Goal: Task Accomplishment & Management: Use online tool/utility

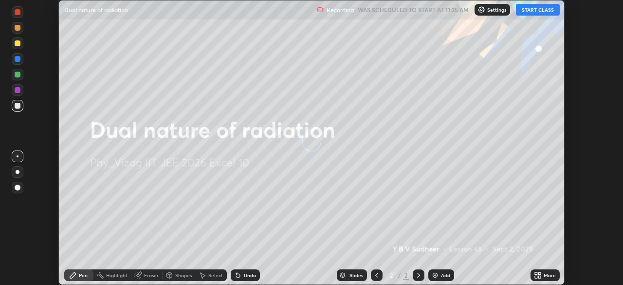
scroll to position [285, 623]
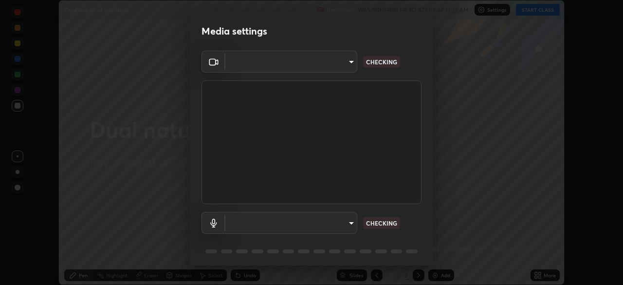
type input "b7708c8938eb645677ea8461e7e65ca52b5b38e867a8e1cbb7878e4040da6199"
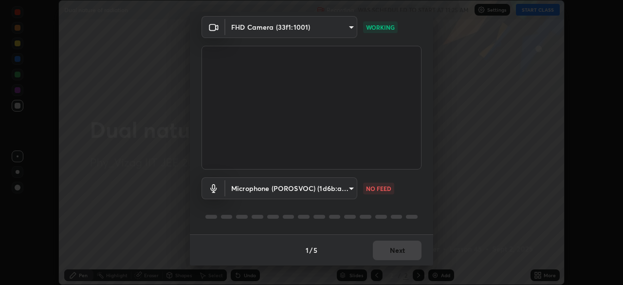
click at [338, 188] on body "Erase all Dual nature of radiation Recording WAS SCHEDULED TO START AT 11:25 AM…" at bounding box center [311, 142] width 623 height 285
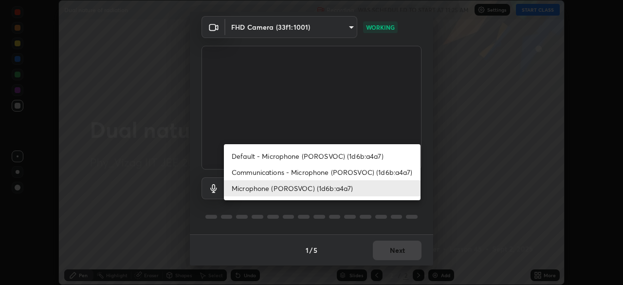
click at [335, 157] on li "Default - Microphone (POROSVOC) (1d6b:a4a7)" at bounding box center [322, 156] width 197 height 16
type input "default"
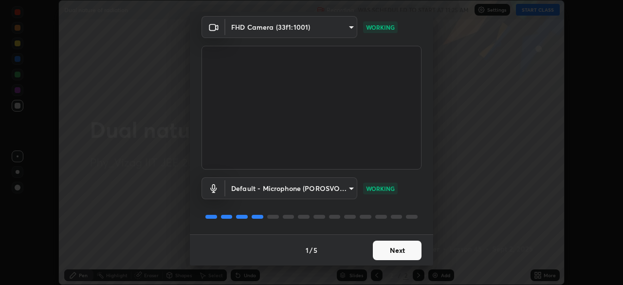
click at [398, 248] on button "Next" at bounding box center [397, 249] width 49 height 19
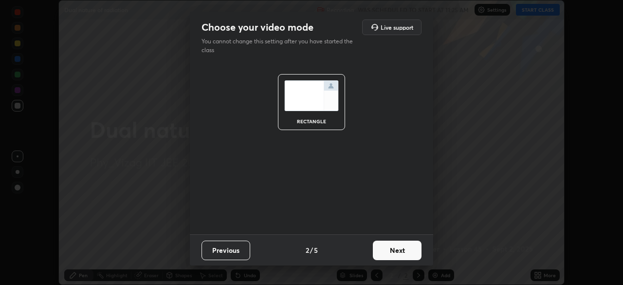
click at [399, 248] on button "Next" at bounding box center [397, 249] width 49 height 19
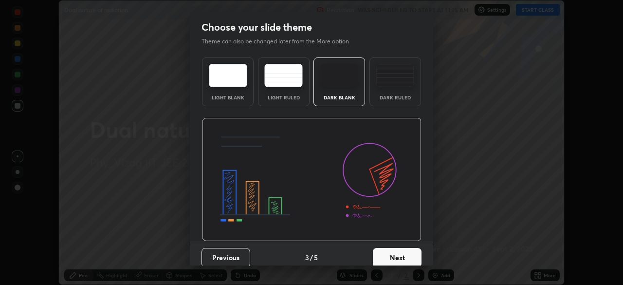
click at [397, 95] on div "Dark Ruled" at bounding box center [395, 97] width 39 height 5
click at [390, 259] on button "Next" at bounding box center [397, 257] width 49 height 19
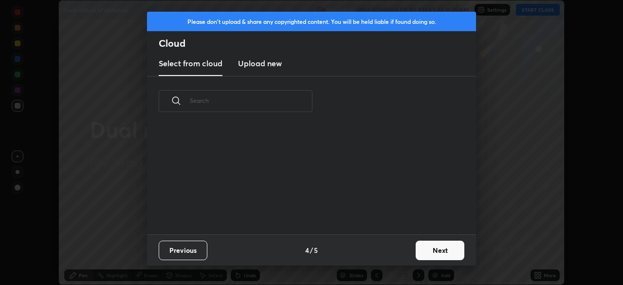
click at [423, 250] on button "Next" at bounding box center [439, 249] width 49 height 19
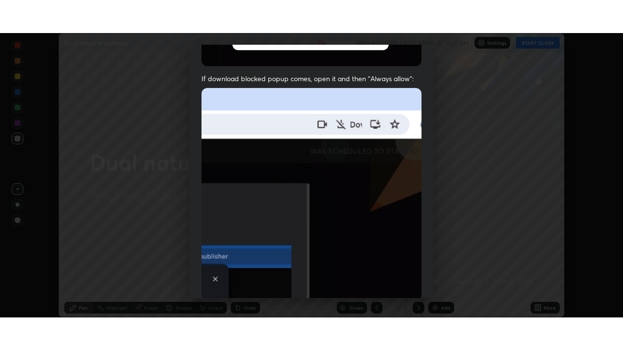
scroll to position [233, 0]
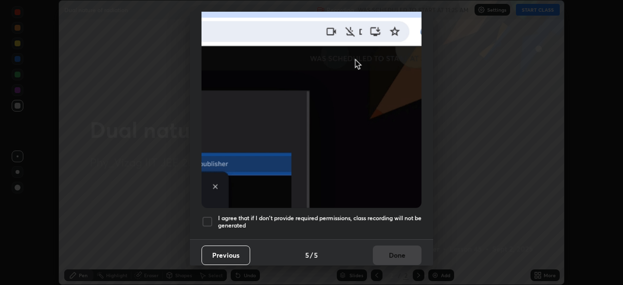
click at [207, 215] on div at bounding box center [207, 221] width 12 height 12
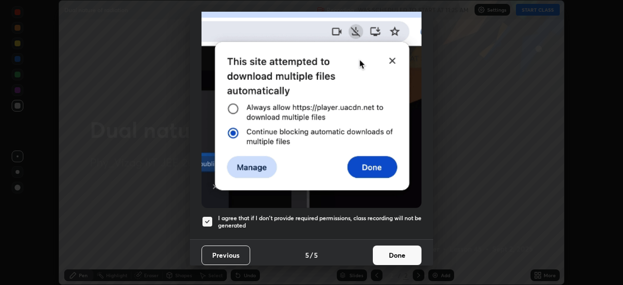
click at [383, 247] on button "Done" at bounding box center [397, 254] width 49 height 19
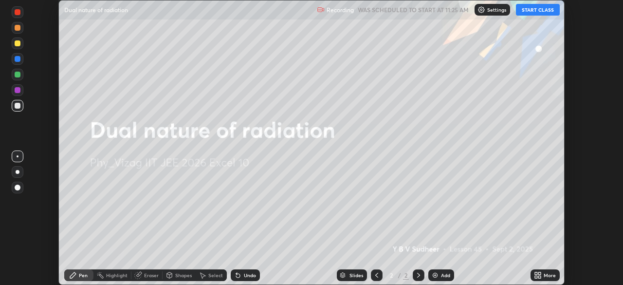
click at [442, 271] on div "Add" at bounding box center [441, 275] width 26 height 12
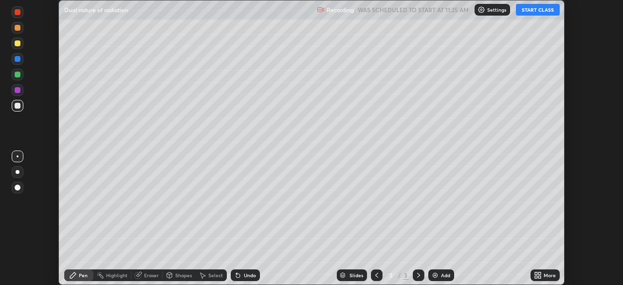
click at [539, 273] on icon at bounding box center [539, 273] width 2 height 2
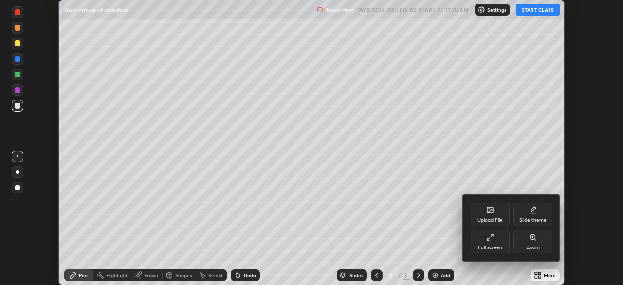
click at [501, 239] on div "Full screen" at bounding box center [489, 241] width 39 height 23
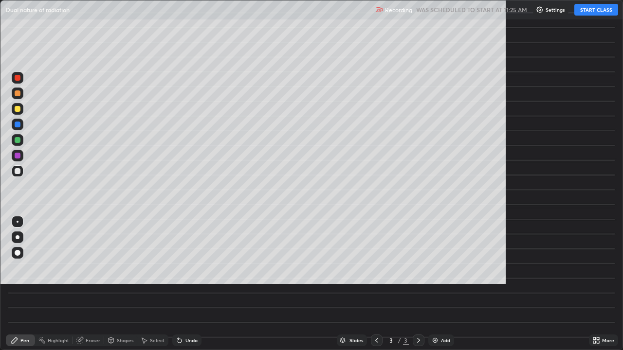
scroll to position [350, 623]
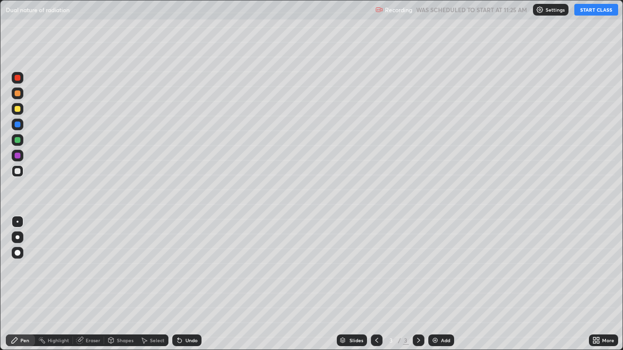
click at [583, 12] on button "START CLASS" at bounding box center [596, 10] width 44 height 12
click at [18, 237] on div at bounding box center [18, 237] width 4 height 4
click at [183, 284] on div "Undo" at bounding box center [186, 341] width 29 height 12
click at [187, 284] on div "Undo" at bounding box center [191, 340] width 12 height 5
click at [186, 284] on div "Undo" at bounding box center [191, 340] width 12 height 5
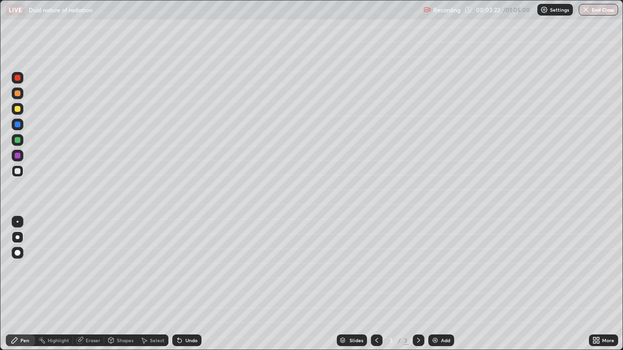
click at [115, 284] on div "Shapes" at bounding box center [120, 341] width 33 height 12
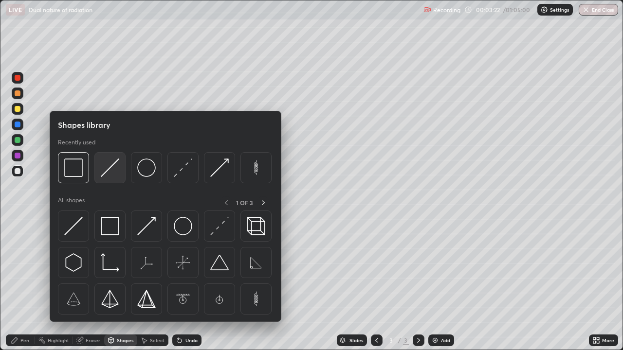
click at [109, 172] on img at bounding box center [110, 168] width 18 height 18
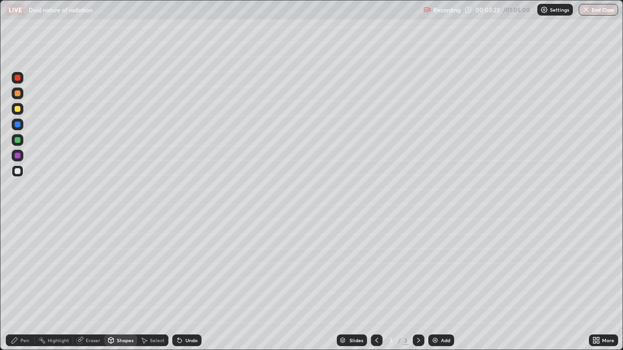
click at [20, 99] on div at bounding box center [18, 94] width 12 height 12
click at [22, 284] on div "Pen" at bounding box center [24, 340] width 9 height 5
click at [17, 79] on div at bounding box center [18, 78] width 6 height 6
click at [121, 284] on div "Shapes" at bounding box center [120, 341] width 33 height 12
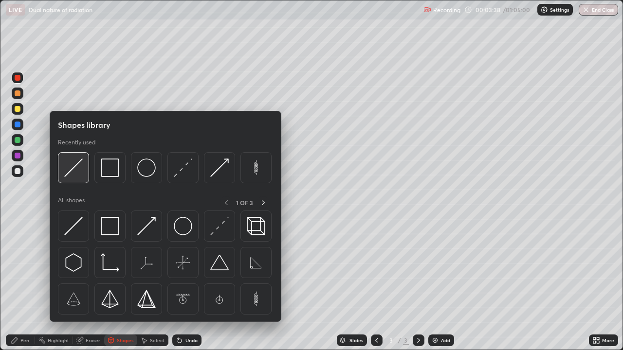
click at [79, 173] on img at bounding box center [73, 168] width 18 height 18
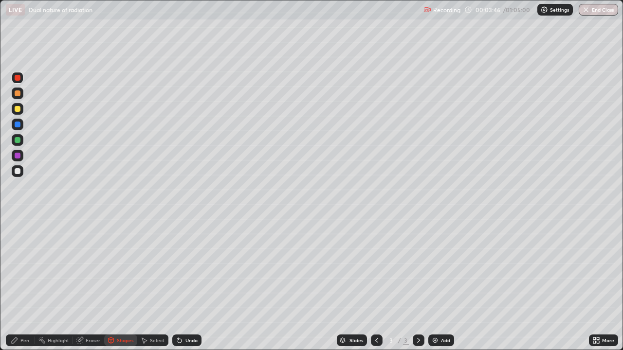
click at [26, 284] on div "Pen" at bounding box center [24, 340] width 9 height 5
click at [21, 94] on div at bounding box center [18, 94] width 12 height 12
click at [118, 284] on div "Shapes" at bounding box center [125, 340] width 17 height 5
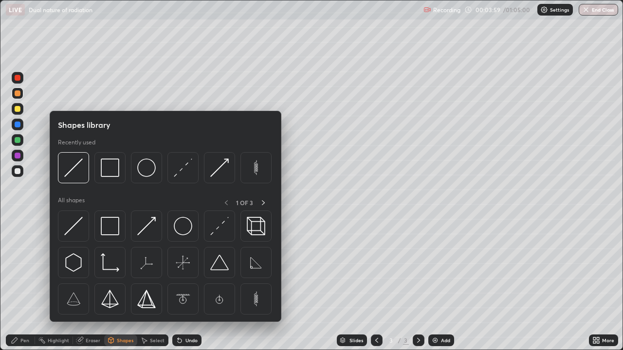
click at [222, 284] on div "Slides 3 / 3 Add" at bounding box center [394, 340] width 387 height 19
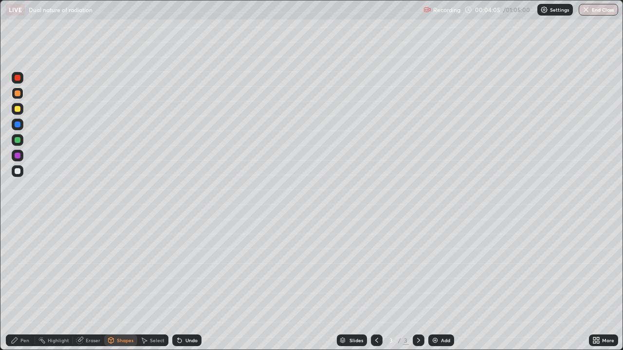
click at [24, 284] on div "Pen" at bounding box center [24, 340] width 9 height 5
click at [186, 284] on div "Undo" at bounding box center [191, 340] width 12 height 5
click at [182, 284] on div "Undo" at bounding box center [186, 341] width 29 height 12
click at [434, 284] on img at bounding box center [435, 341] width 8 height 8
click at [191, 284] on div "Undo" at bounding box center [186, 341] width 29 height 12
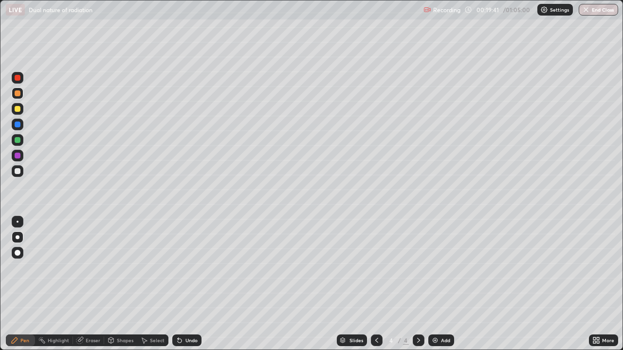
click at [434, 284] on img at bounding box center [435, 341] width 8 height 8
click at [19, 173] on div at bounding box center [18, 171] width 6 height 6
click at [181, 284] on icon at bounding box center [180, 341] width 8 height 8
click at [182, 284] on div "Undo" at bounding box center [186, 341] width 29 height 12
click at [185, 284] on div "Undo" at bounding box center [186, 341] width 29 height 12
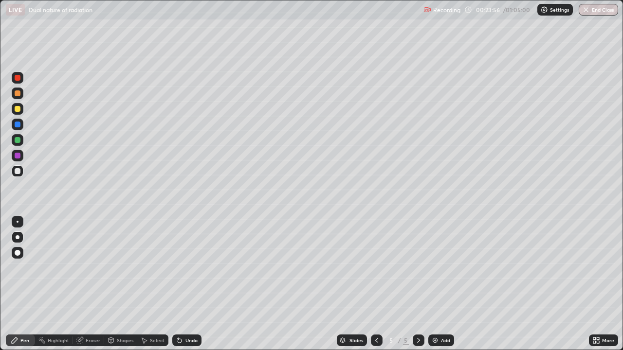
click at [115, 284] on div "Shapes" at bounding box center [120, 341] width 33 height 12
click at [21, 284] on div "Pen" at bounding box center [24, 340] width 9 height 5
click at [190, 284] on div "Undo" at bounding box center [191, 340] width 12 height 5
click at [434, 284] on img at bounding box center [435, 341] width 8 height 8
click at [376, 284] on div at bounding box center [377, 341] width 12 height 12
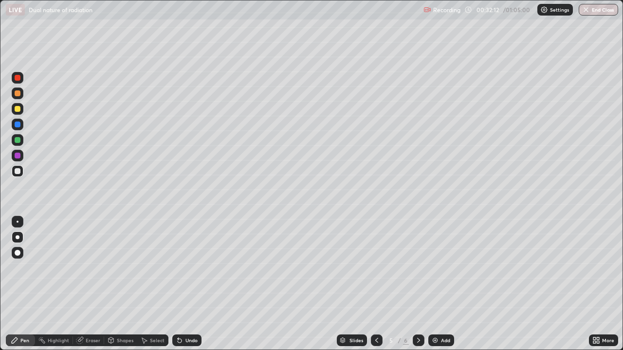
click at [418, 284] on icon at bounding box center [418, 341] width 8 height 8
click at [435, 284] on img at bounding box center [435, 341] width 8 height 8
click at [183, 284] on div "Undo" at bounding box center [186, 341] width 29 height 12
click at [187, 284] on div "Undo" at bounding box center [191, 340] width 12 height 5
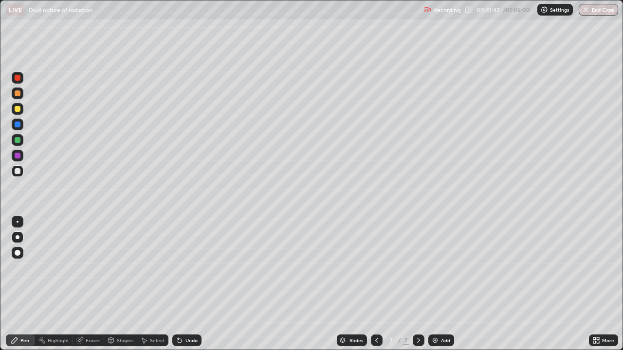
click at [90, 284] on div "Eraser" at bounding box center [93, 340] width 15 height 5
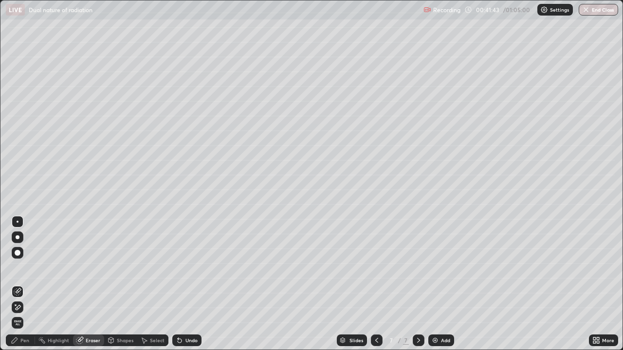
click at [18, 284] on icon at bounding box center [18, 308] width 8 height 8
click at [21, 284] on icon at bounding box center [18, 292] width 8 height 8
click at [21, 284] on div "Pen" at bounding box center [24, 340] width 9 height 5
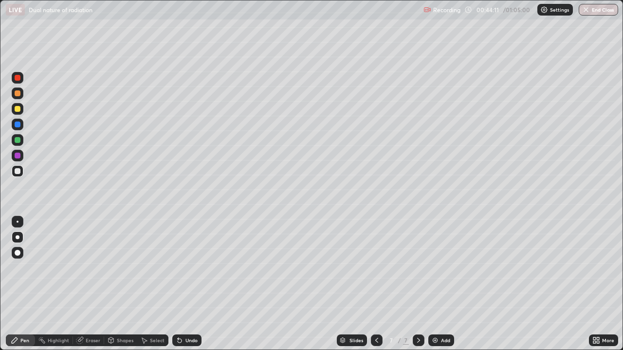
click at [189, 284] on div "Undo" at bounding box center [191, 340] width 12 height 5
click at [381, 284] on div at bounding box center [377, 341] width 12 height 12
click at [376, 284] on icon at bounding box center [377, 341] width 8 height 8
click at [416, 284] on icon at bounding box center [418, 341] width 8 height 8
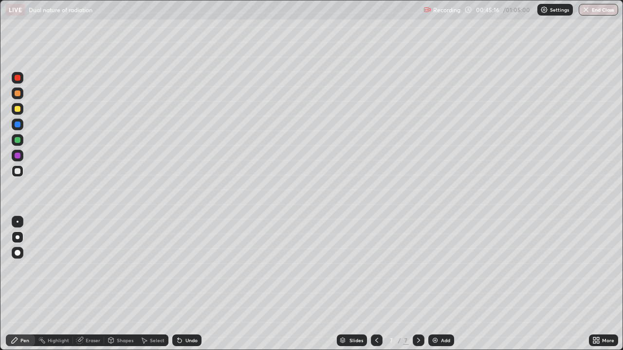
click at [376, 284] on icon at bounding box center [377, 341] width 8 height 8
click at [375, 284] on icon at bounding box center [377, 341] width 8 height 8
click at [418, 284] on icon at bounding box center [418, 341] width 8 height 8
click at [90, 284] on div "Eraser" at bounding box center [93, 340] width 15 height 5
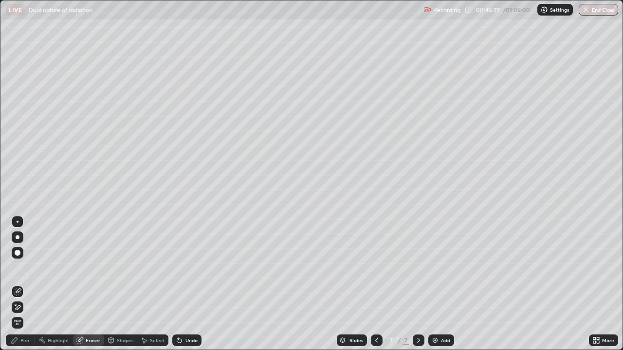
click at [27, 284] on div "Pen" at bounding box center [24, 340] width 9 height 5
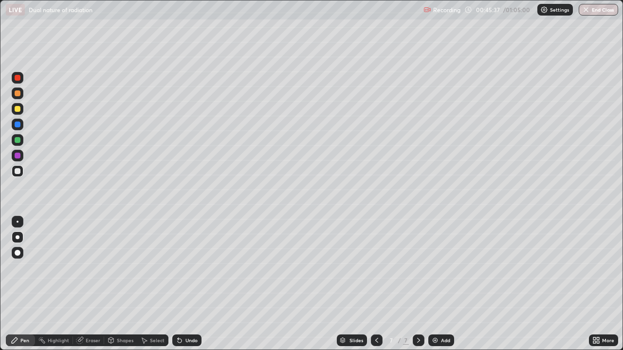
click at [186, 284] on div "Undo" at bounding box center [191, 340] width 12 height 5
click at [180, 284] on icon at bounding box center [180, 341] width 4 height 4
click at [437, 284] on div "Add" at bounding box center [441, 341] width 26 height 12
click at [18, 109] on div at bounding box center [18, 109] width 6 height 6
click at [91, 284] on div "Eraser" at bounding box center [88, 341] width 31 height 12
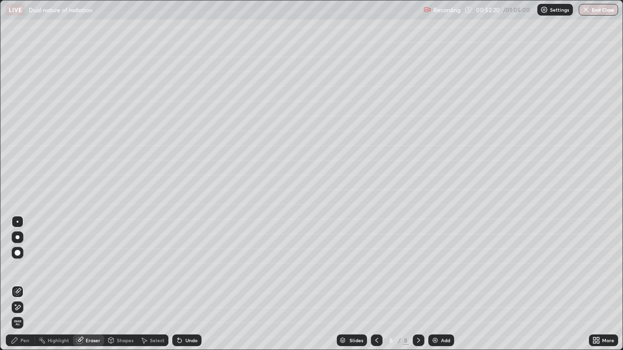
click at [18, 284] on icon at bounding box center [18, 308] width 8 height 8
click at [19, 284] on div "Pen" at bounding box center [20, 341] width 29 height 12
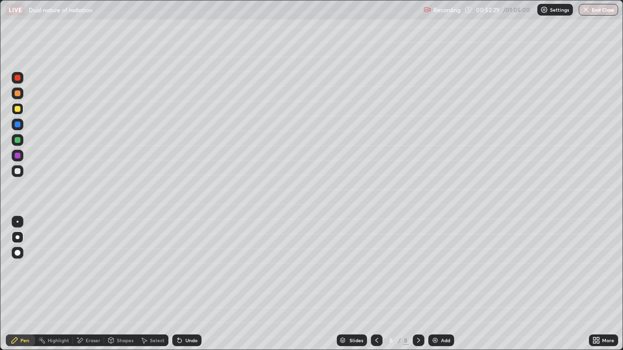
click at [92, 284] on div "Eraser" at bounding box center [93, 340] width 15 height 5
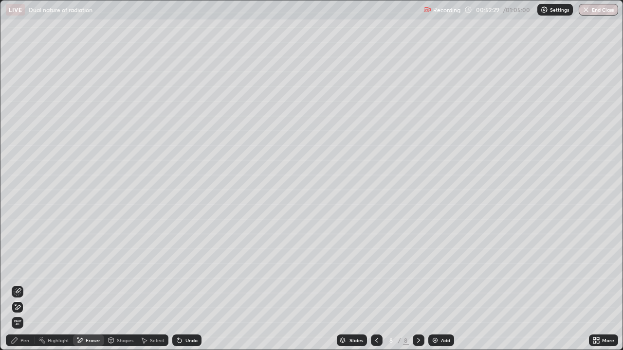
click at [21, 284] on icon at bounding box center [18, 292] width 8 height 8
click at [17, 284] on icon at bounding box center [15, 341] width 6 height 6
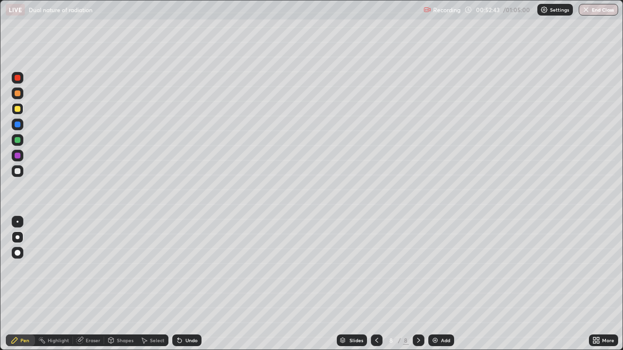
click at [188, 284] on div "Undo" at bounding box center [191, 340] width 12 height 5
click at [93, 284] on div "Eraser" at bounding box center [88, 341] width 31 height 12
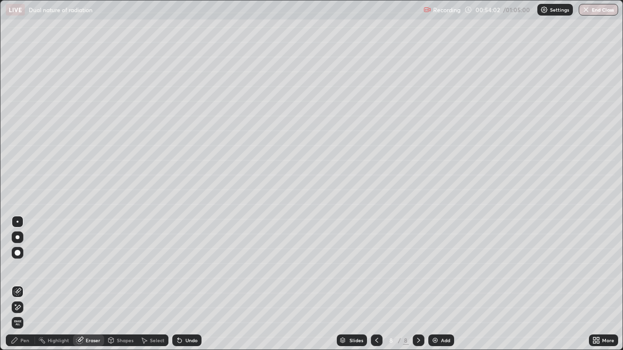
click at [19, 284] on icon at bounding box center [18, 307] width 5 height 5
click at [19, 284] on icon at bounding box center [17, 292] width 6 height 6
click at [20, 284] on div "Pen" at bounding box center [24, 340] width 9 height 5
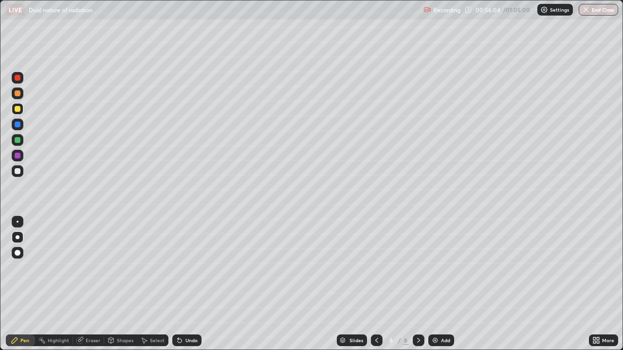
click at [187, 284] on div "Undo" at bounding box center [191, 340] width 12 height 5
click at [190, 284] on div "Undo" at bounding box center [186, 341] width 29 height 12
click at [187, 284] on div "Undo" at bounding box center [191, 340] width 12 height 5
click at [185, 284] on div "Undo" at bounding box center [191, 340] width 12 height 5
click at [189, 284] on div "Undo" at bounding box center [186, 341] width 29 height 12
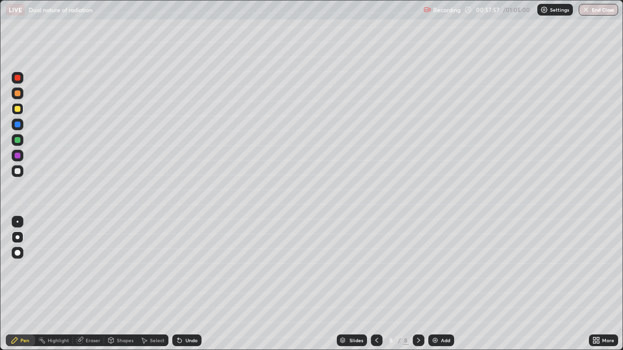
click at [86, 284] on div "Eraser" at bounding box center [93, 340] width 15 height 5
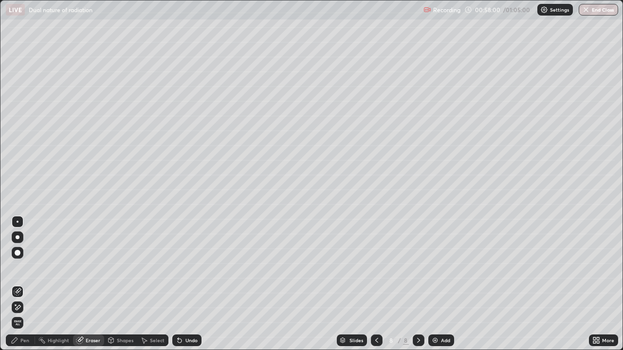
click at [25, 284] on div "Pen" at bounding box center [24, 340] width 9 height 5
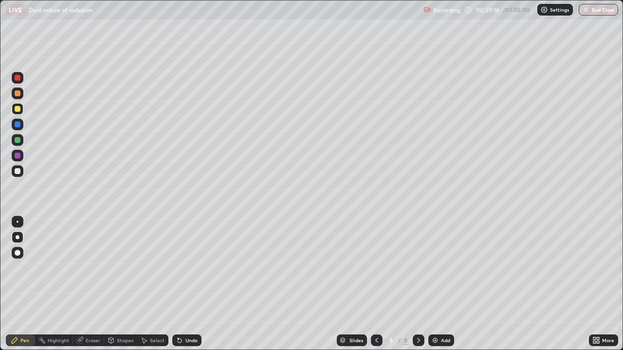
click at [91, 284] on div "Eraser" at bounding box center [93, 340] width 15 height 5
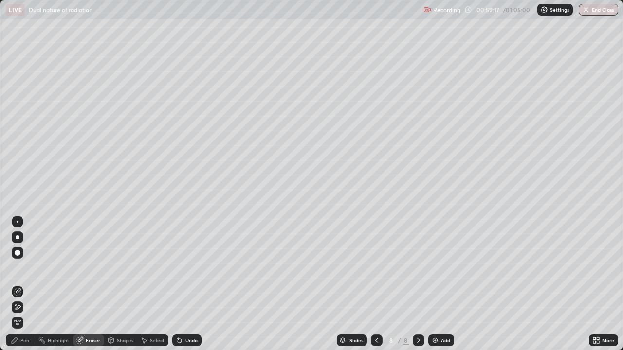
click at [18, 284] on icon at bounding box center [18, 307] width 5 height 5
click at [31, 284] on div "Pen" at bounding box center [20, 341] width 29 height 12
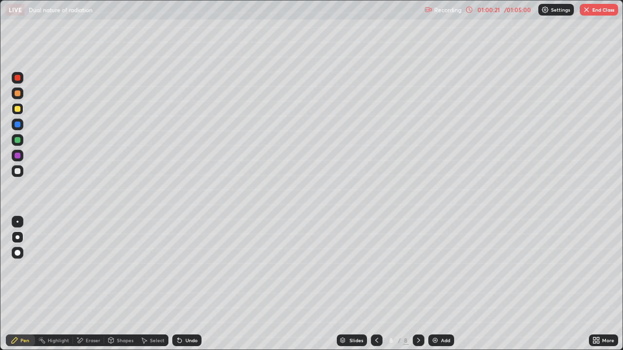
click at [178, 284] on icon at bounding box center [180, 341] width 4 height 4
click at [183, 284] on div "Undo" at bounding box center [186, 341] width 29 height 12
click at [185, 284] on div "Undo" at bounding box center [191, 340] width 12 height 5
click at [188, 284] on div "Undo" at bounding box center [191, 340] width 12 height 5
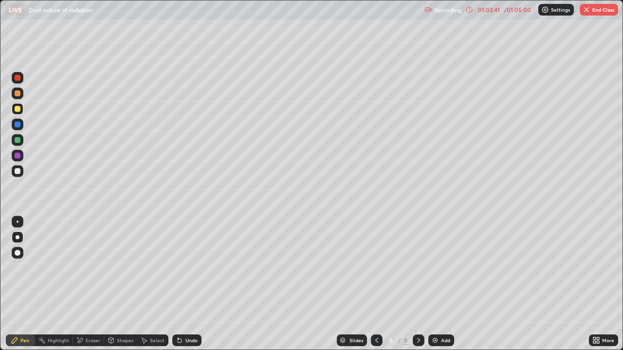
click at [590, 10] on img "button" at bounding box center [586, 10] width 8 height 8
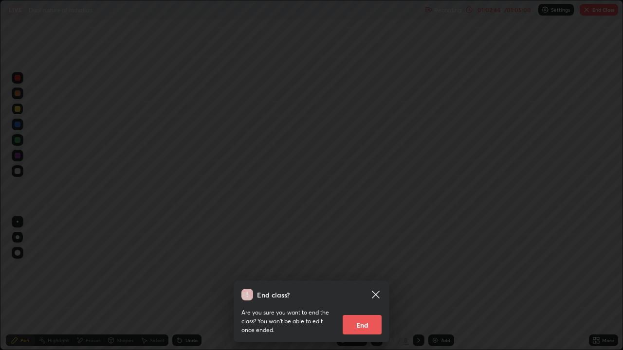
click at [511, 284] on div "End class? Are you sure you want to end the class? You won’t be able to edit on…" at bounding box center [311, 175] width 623 height 350
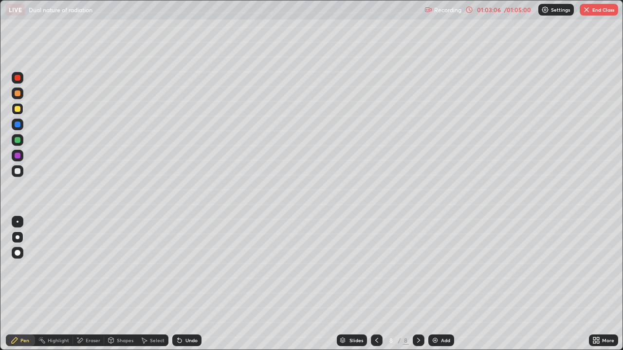
click at [595, 11] on button "End Class" at bounding box center [598, 10] width 38 height 12
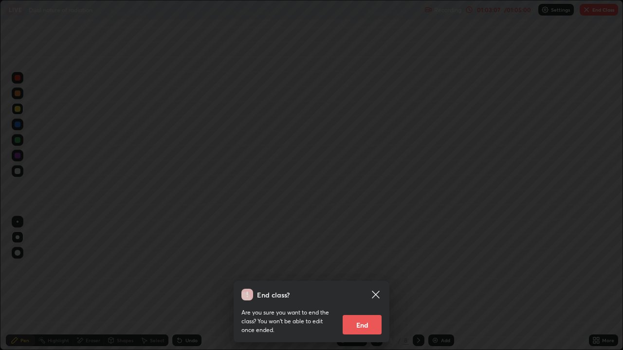
click at [365, 284] on button "End" at bounding box center [361, 324] width 39 height 19
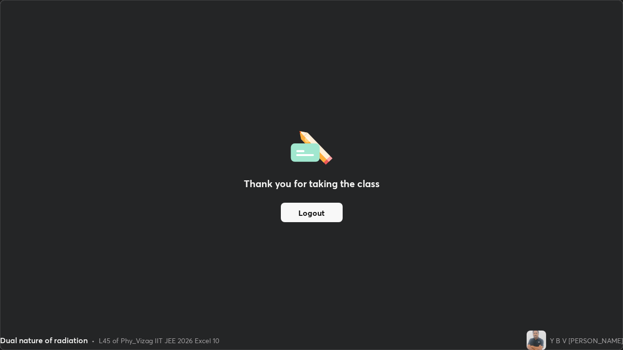
click at [329, 215] on button "Logout" at bounding box center [312, 212] width 62 height 19
